Goal: Information Seeking & Learning: Learn about a topic

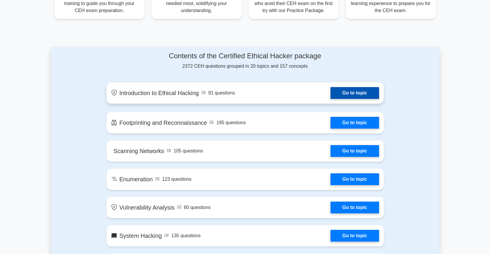
click at [339, 95] on link "Go to topic" at bounding box center [354, 93] width 48 height 12
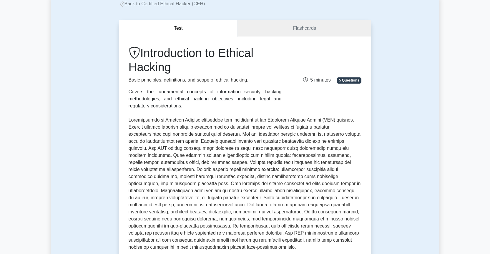
scroll to position [118, 0]
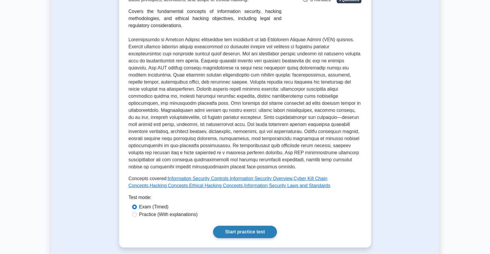
click at [230, 226] on link "Start practice test" at bounding box center [245, 232] width 64 height 12
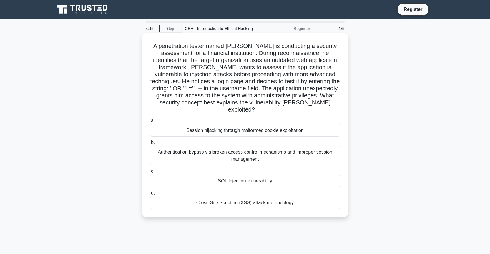
click at [257, 196] on div "Cross-Site Scripting (XSS) attack methodology" at bounding box center [245, 202] width 191 height 12
click at [150, 192] on input "d. Cross-Site Scripting (XSS) attack methodology" at bounding box center [150, 193] width 0 height 4
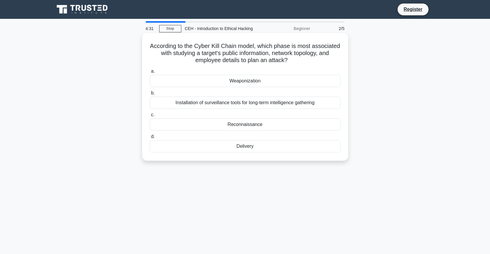
drag, startPoint x: 270, startPoint y: 78, endPoint x: 269, endPoint y: 82, distance: 3.6
click at [269, 82] on div "Weaponization" at bounding box center [245, 81] width 191 height 12
click at [150, 73] on input "a. Weaponization" at bounding box center [150, 71] width 0 height 4
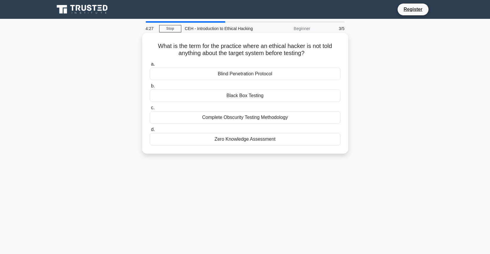
click at [263, 74] on div "Blind Penetration Protocol" at bounding box center [245, 74] width 191 height 12
click at [150, 66] on input "a. Blind Penetration Protocol" at bounding box center [150, 64] width 0 height 4
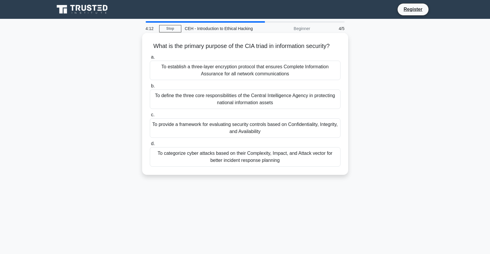
click at [253, 74] on div "To establish a three-layer encryption protocol that ensures Complete Informatio…" at bounding box center [245, 70] width 191 height 19
click at [150, 59] on input "a. To establish a three-layer encryption protocol that ensures Complete Informa…" at bounding box center [150, 57] width 0 height 4
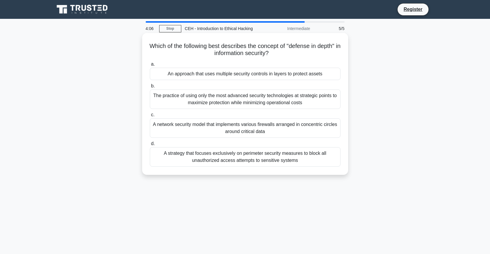
click at [239, 98] on div "The practice of using only the most advanced security technologies at strategic…" at bounding box center [245, 98] width 191 height 19
click at [150, 88] on input "b. The practice of using only the most advanced security technologies at strate…" at bounding box center [150, 86] width 0 height 4
